Goal: Register for event/course

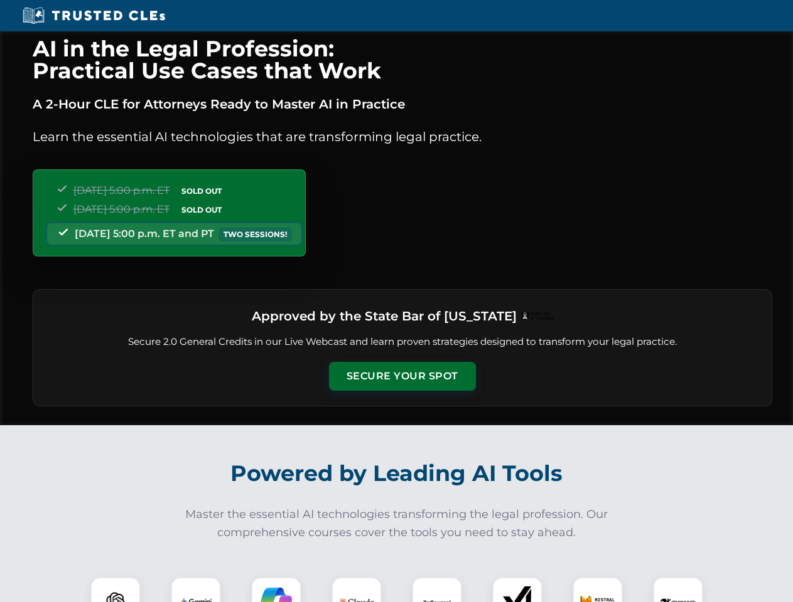
click at [402, 377] on button "Secure Your Spot" at bounding box center [402, 376] width 147 height 29
click at [115, 590] on img at bounding box center [115, 602] width 36 height 36
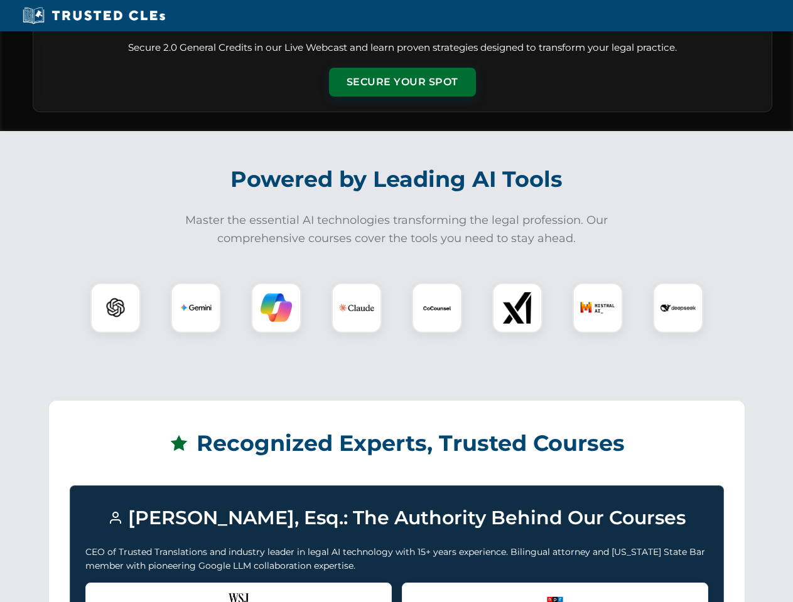
click at [196, 590] on div "Recognized by the WSJ [PERSON_NAME] was featured for his expertise in AI legal …" at bounding box center [238, 608] width 306 height 50
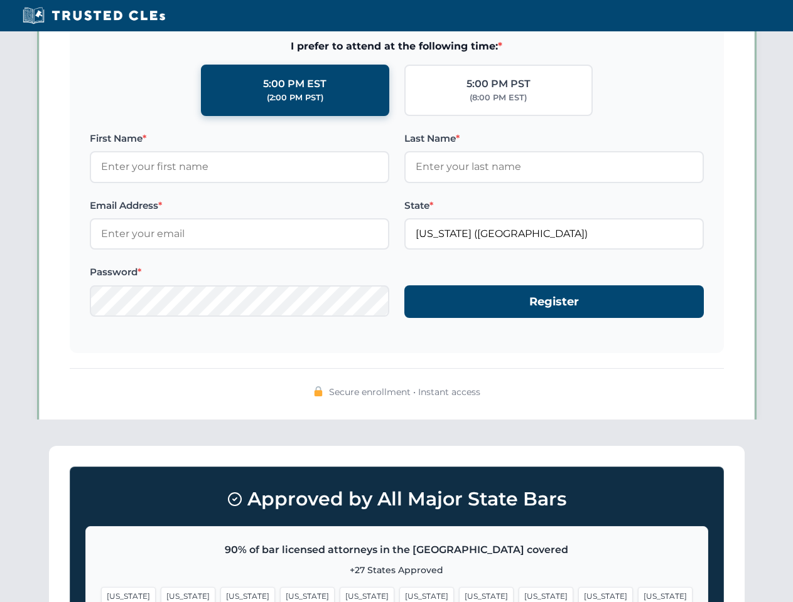
click at [459, 590] on span "[US_STATE]" at bounding box center [486, 596] width 55 height 18
click at [578, 590] on span "[US_STATE]" at bounding box center [605, 596] width 55 height 18
